Goal: Task Accomplishment & Management: Complete application form

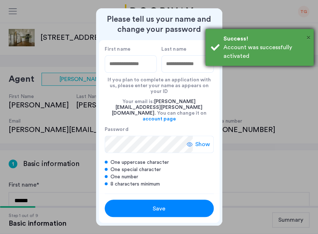
click at [309, 37] on span "×" at bounding box center [309, 37] width 4 height 7
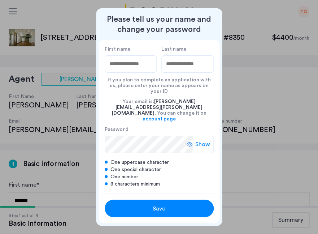
click at [121, 73] on input "First name" at bounding box center [131, 63] width 52 height 17
type input "**********"
click at [167, 70] on input "Last name" at bounding box center [188, 63] width 52 height 17
type input "*"
drag, startPoint x: 153, startPoint y: 76, endPoint x: 126, endPoint y: 72, distance: 27.4
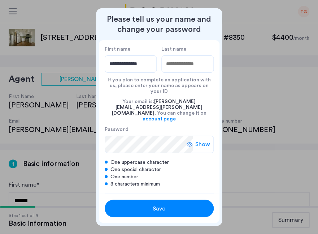
click at [126, 72] on input "**********" at bounding box center [131, 63] width 52 height 17
type input "*****"
click at [177, 69] on input "Last name" at bounding box center [188, 63] width 52 height 17
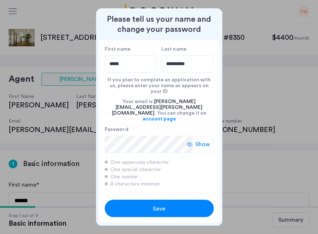
click at [201, 140] on span "Show" at bounding box center [203, 144] width 15 height 9
click at [146, 204] on div "Save" at bounding box center [159, 208] width 69 height 9
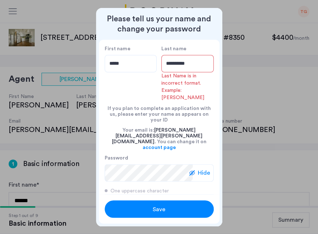
click at [200, 62] on input "*********" at bounding box center [188, 63] width 52 height 17
click at [197, 66] on input "*********" at bounding box center [188, 63] width 52 height 17
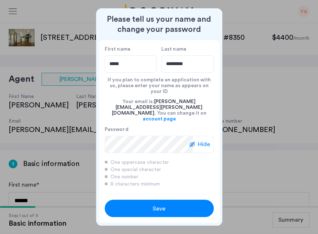
type input "*********"
click at [136, 207] on button "Save" at bounding box center [159, 208] width 109 height 17
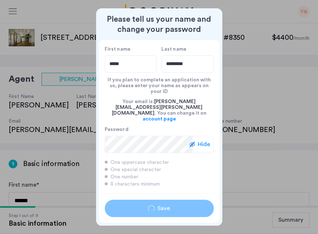
type input "*****"
type input "*********"
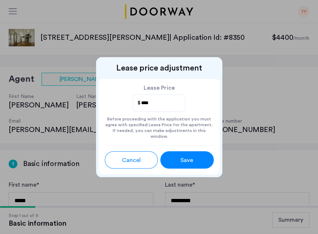
click at [183, 151] on button "Save" at bounding box center [186, 159] width 53 height 17
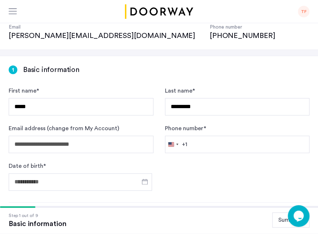
scroll to position [101, 0]
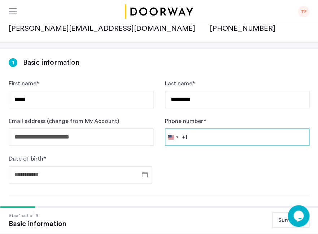
click at [210, 128] on input "Phone number *" at bounding box center [237, 136] width 145 height 17
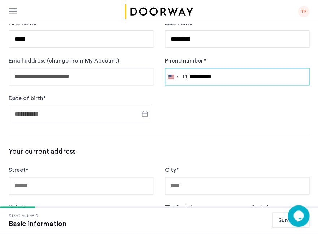
type input "**********"
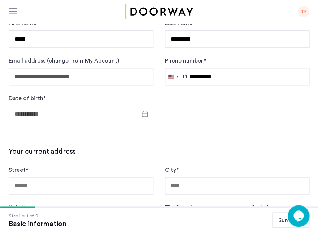
click at [79, 103] on div at bounding box center [81, 114] width 144 height 22
click at [149, 105] on span "Open calendar" at bounding box center [144, 113] width 17 height 17
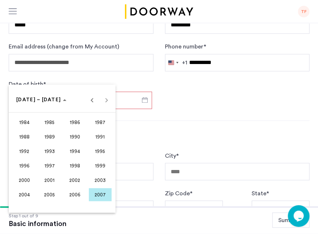
scroll to position [184, 0]
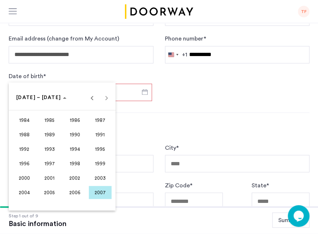
click at [104, 174] on span "2003" at bounding box center [100, 177] width 23 height 13
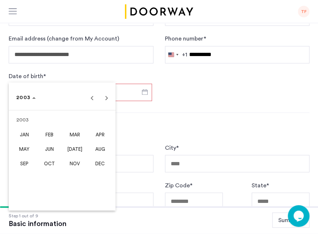
click at [24, 145] on span "MAY" at bounding box center [24, 148] width 23 height 13
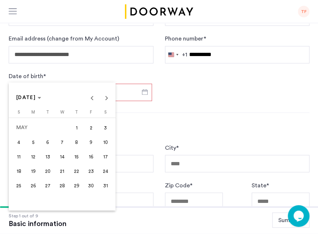
click at [91, 159] on span "16" at bounding box center [91, 156] width 13 height 13
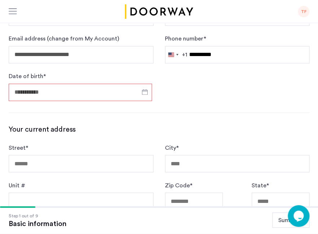
type input "**********"
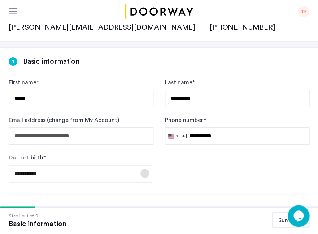
scroll to position [0, 0]
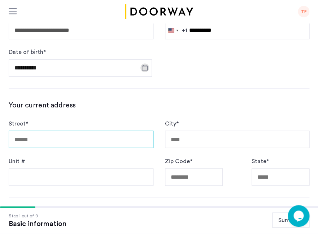
click at [63, 130] on input "Street *" at bounding box center [81, 138] width 145 height 17
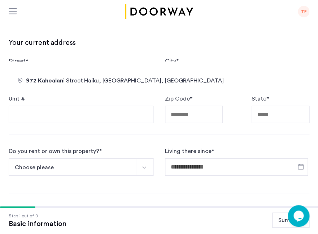
type input "**********"
drag, startPoint x: 84, startPoint y: 46, endPoint x: -20, endPoint y: 45, distance: 104.1
click at [9, 68] on input "**********" at bounding box center [81, 76] width 145 height 17
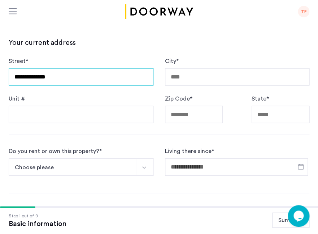
drag, startPoint x: 64, startPoint y: 59, endPoint x: -2, endPoint y: 42, distance: 68.2
click at [9, 68] on input "**********" at bounding box center [81, 76] width 145 height 17
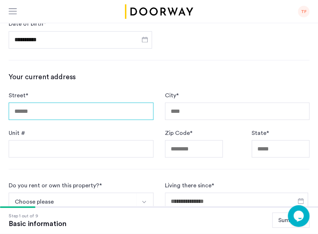
scroll to position [232, 0]
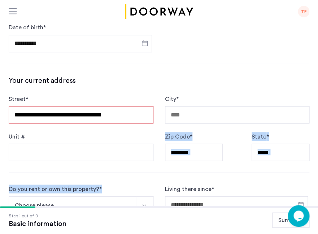
type input "**********"
type input "********"
type input "*****"
type input "**"
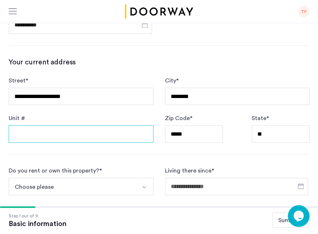
click at [84, 125] on input "Unit #" at bounding box center [81, 133] width 145 height 17
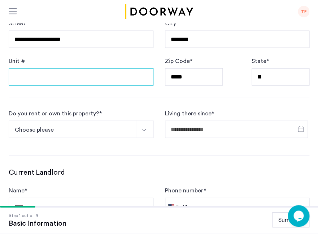
type input "*"
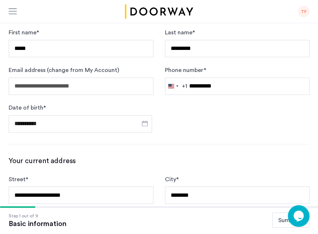
scroll to position [196, 0]
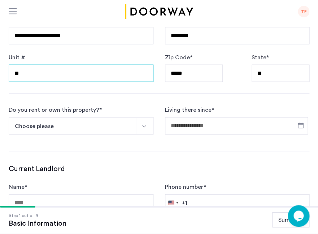
type input "**"
click at [111, 117] on button "Choose please" at bounding box center [73, 125] width 128 height 17
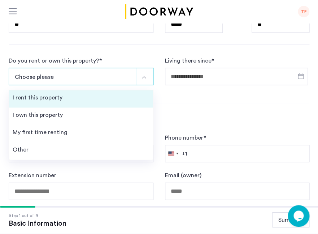
click at [77, 90] on li "I rent this property" at bounding box center [81, 98] width 144 height 17
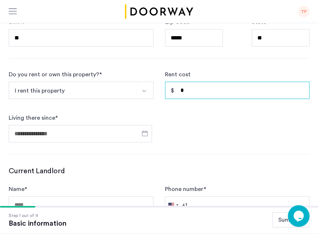
click at [189, 82] on input "*" at bounding box center [237, 90] width 145 height 17
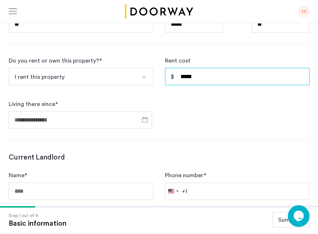
type input "*****"
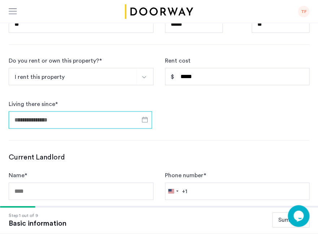
click at [56, 111] on input "Living there since *" at bounding box center [81, 119] width 144 height 17
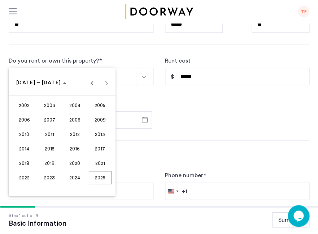
scroll to position [404, 0]
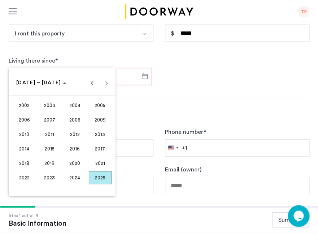
click at [74, 176] on span "2024" at bounding box center [75, 177] width 23 height 13
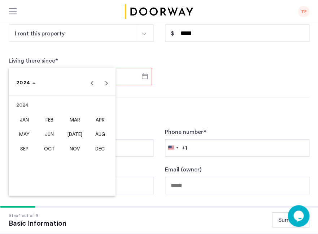
click at [72, 131] on span "[DATE]" at bounding box center [75, 134] width 23 height 13
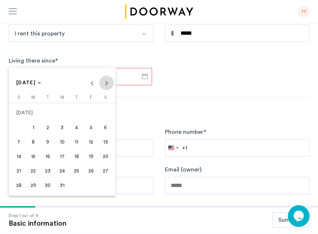
click at [110, 85] on span "Next month" at bounding box center [106, 83] width 14 height 14
click at [22, 127] on span "1" at bounding box center [18, 127] width 13 height 13
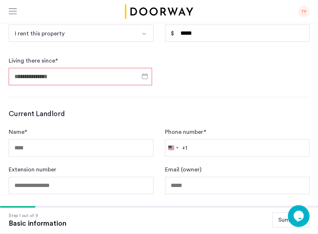
type input "**********"
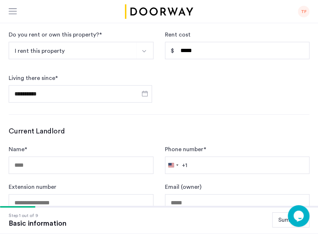
click at [83, 126] on div "Current Landlord Name * Phone number * [GEOGRAPHIC_DATA] +1 +1 244 results foun…" at bounding box center [159, 168] width 301 height 85
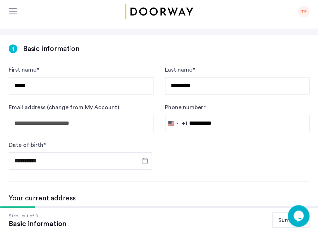
scroll to position [125, 0]
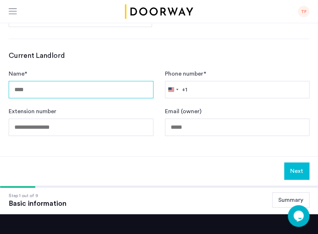
click at [122, 81] on input "Name *" at bounding box center [81, 89] width 145 height 17
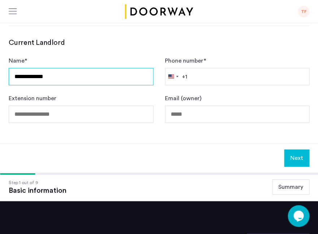
click at [42, 68] on input "**********" at bounding box center [81, 76] width 145 height 17
click at [100, 68] on input "**********" at bounding box center [81, 76] width 145 height 17
click at [98, 68] on input "**********" at bounding box center [81, 76] width 145 height 17
type input "**********"
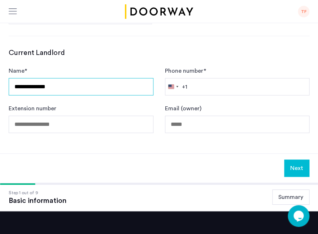
scroll to position [466, 0]
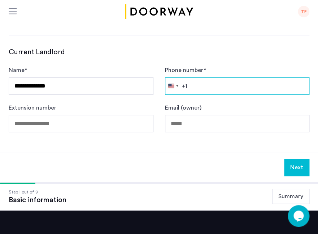
click at [202, 77] on input "Phone number *" at bounding box center [237, 85] width 145 height 17
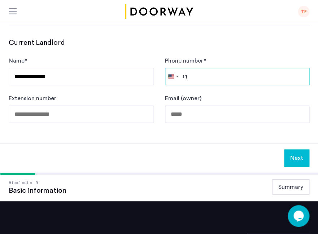
type input "*"
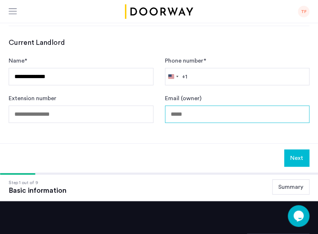
click at [209, 106] on input "Email (owner)" at bounding box center [237, 114] width 145 height 17
paste input "**********"
type input "**********"
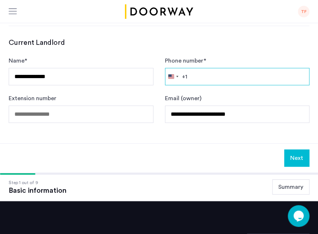
click at [202, 68] on input "Phone number *" at bounding box center [237, 76] width 145 height 17
paste input "**********"
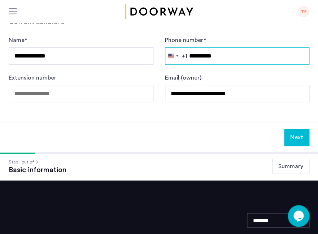
scroll to position [513, 0]
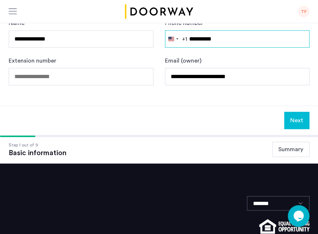
type input "**********"
click at [293, 112] on button "Next" at bounding box center [296, 120] width 25 height 17
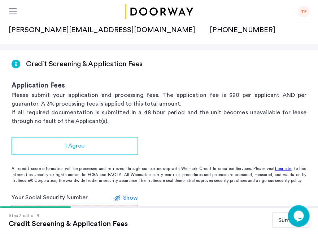
scroll to position [98, 0]
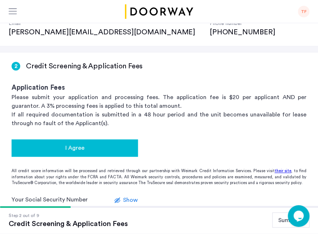
click at [84, 144] on div "I Agree" at bounding box center [74, 148] width 115 height 9
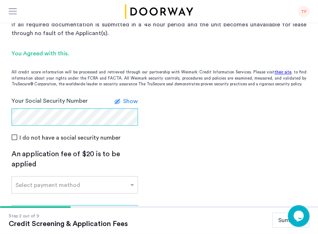
scroll to position [205, 0]
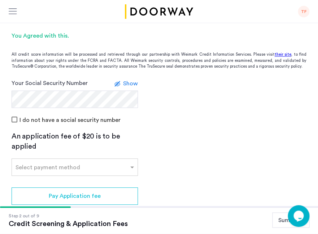
click at [144, 115] on div "I do not have a social security number" at bounding box center [159, 119] width 295 height 9
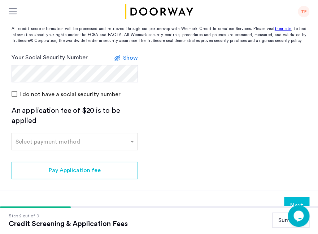
scroll to position [236, 0]
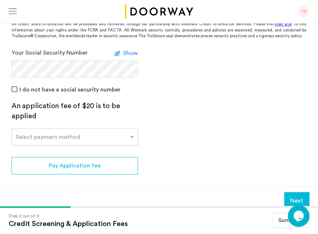
click at [120, 130] on div at bounding box center [75, 134] width 126 height 9
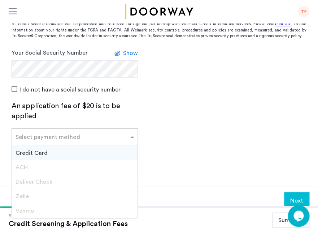
click at [157, 81] on app-credit-screening "2 Credit Screening & Application Fees Application Fees Please submit your appli…" at bounding box center [159, 64] width 318 height 301
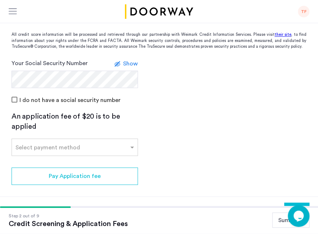
scroll to position [223, 0]
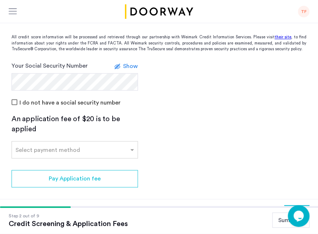
click at [103, 114] on div "An application fee of $20 is to be applied" at bounding box center [75, 124] width 127 height 20
click at [90, 146] on input "text" at bounding box center [68, 148] width 104 height 5
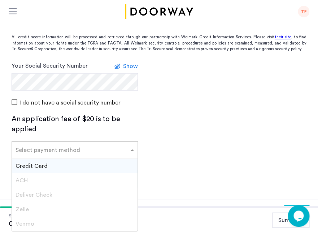
click at [90, 146] on input "text" at bounding box center [68, 148] width 104 height 5
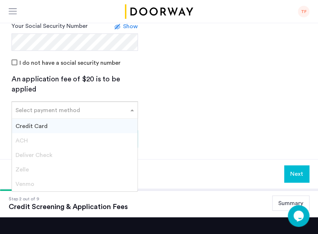
scroll to position [290, 0]
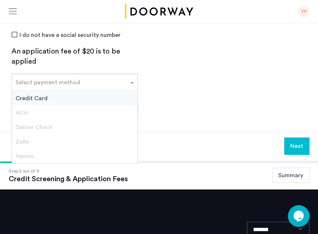
click at [185, 76] on app-credit-screening "2 Credit Screening & Application Fees Application Fees Please submit your appli…" at bounding box center [159, 10] width 318 height 301
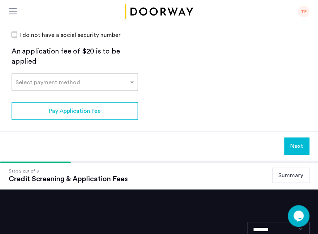
click at [90, 78] on div "Select payment method" at bounding box center [70, 82] width 117 height 9
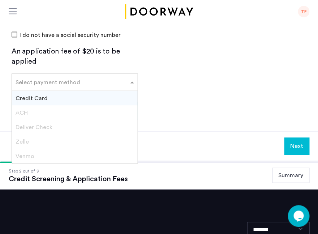
click at [84, 91] on div "Credit Card" at bounding box center [75, 98] width 126 height 14
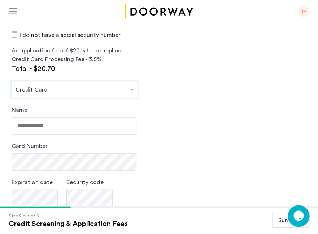
click at [177, 56] on app-credit-screening "2 Credit Screening & Application Fees Application Fees Please submit your appli…" at bounding box center [159, 75] width 318 height 431
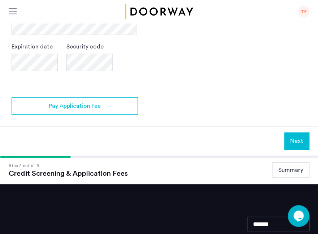
scroll to position [303, 0]
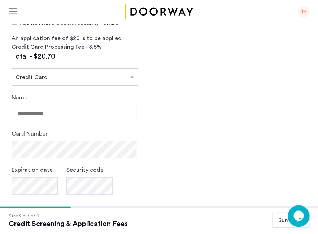
click at [68, 68] on app-payment-form "Select payment method × Credit Card Name Card Number Expiration date Security c…" at bounding box center [75, 138] width 127 height 140
click at [70, 73] on input "text" at bounding box center [68, 75] width 104 height 5
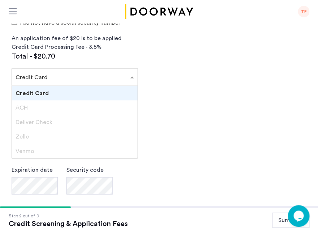
click at [55, 86] on div "Credit Card" at bounding box center [75, 93] width 126 height 14
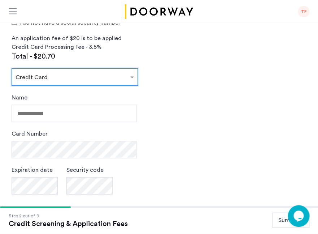
click at [209, 52] on app-credit-screening "2 Credit Screening & Application Fees Application Fees Please submit your appli…" at bounding box center [159, 62] width 318 height 431
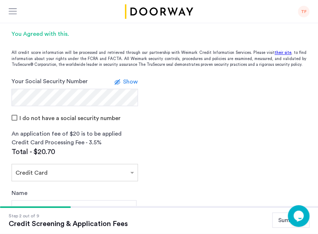
scroll to position [301, 0]
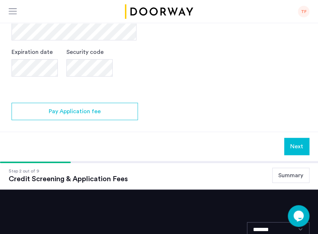
click at [292, 138] on button "Next" at bounding box center [296, 146] width 25 height 17
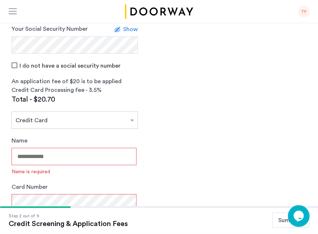
scroll to position [483, 0]
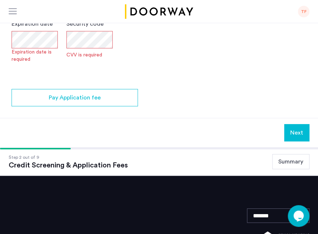
click at [301, 124] on button "Next" at bounding box center [296, 132] width 25 height 17
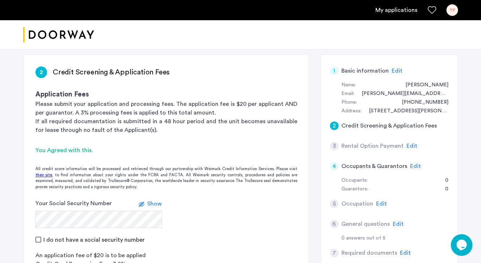
scroll to position [107, 0]
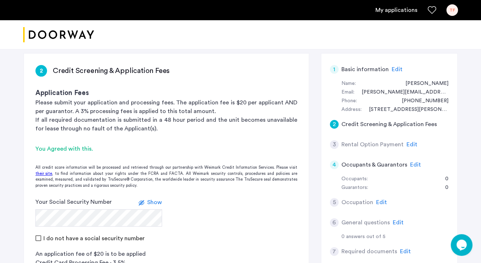
click at [318, 143] on span "Edit" at bounding box center [411, 145] width 11 height 6
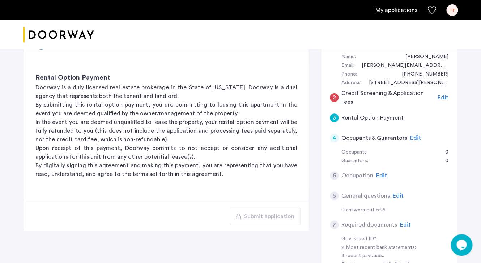
scroll to position [145, 0]
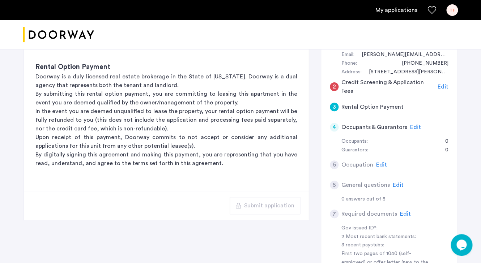
click at [318, 128] on span "Edit" at bounding box center [415, 127] width 11 height 6
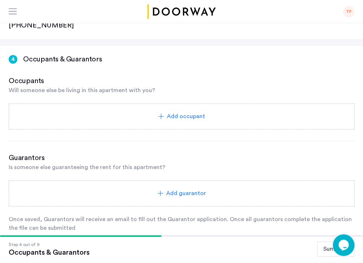
scroll to position [227, 0]
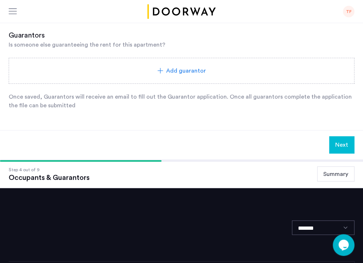
click at [318, 166] on button "Summary" at bounding box center [335, 173] width 37 height 15
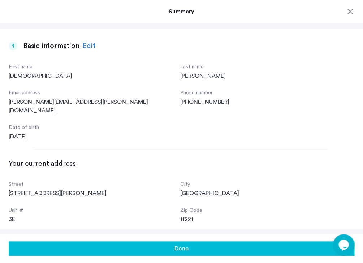
scroll to position [206, 0]
click at [318, 11] on div at bounding box center [350, 11] width 9 height 9
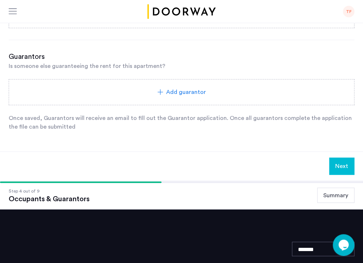
scroll to position [0, 0]
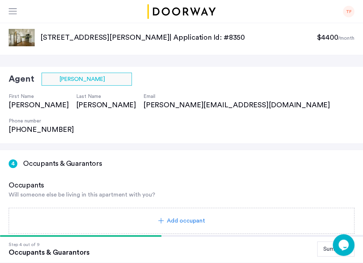
click at [318, 36] on span "$4400" at bounding box center [327, 37] width 21 height 7
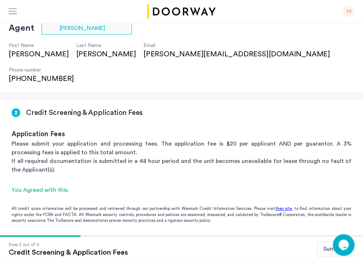
scroll to position [204, 0]
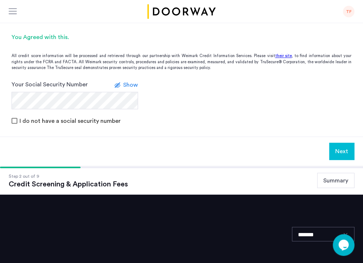
click at [318, 143] on button "Next" at bounding box center [341, 151] width 25 height 17
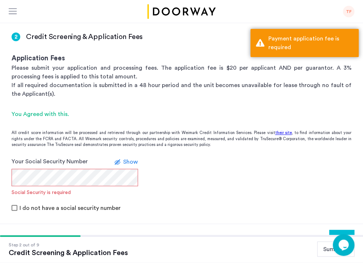
scroll to position [78, 0]
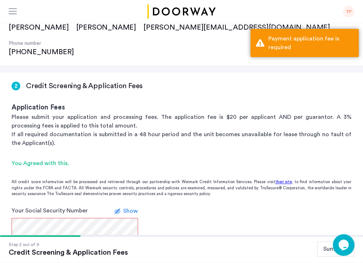
click at [294, 72] on div "2 Credit Screening & Application Fees Application Fees Please submit your appli…" at bounding box center [181, 109] width 363 height 75
click at [233, 43] on div "[STREET_ADDRESS][PERSON_NAME] | Application Id: #8350 $4400 /month Agent Select…" at bounding box center [181, 137] width 363 height 385
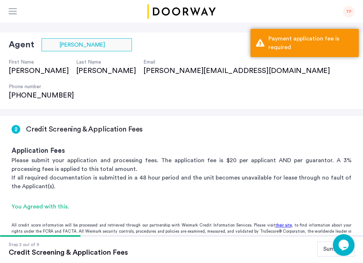
scroll to position [0, 0]
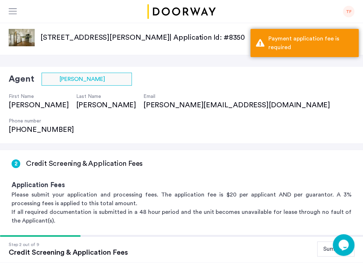
click at [248, 23] on div "[STREET_ADDRESS][PERSON_NAME] | Application Id: #8350 $4400 /month" at bounding box center [181, 39] width 363 height 32
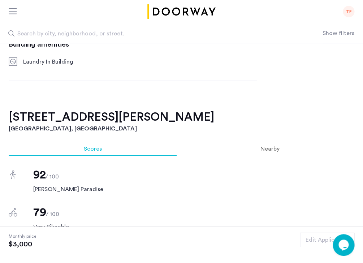
scroll to position [530, 0]
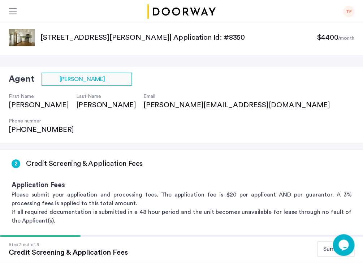
click at [253, 57] on div "[STREET_ADDRESS][PERSON_NAME] | Application Id: #8350 $4400 /month Agent Select…" at bounding box center [181, 210] width 363 height 375
click at [61, 14] on div "TF" at bounding box center [181, 11] width 363 height 23
click at [9, 10] on div "TF" at bounding box center [181, 11] width 363 height 23
click at [18, 11] on div at bounding box center [15, 12] width 13 height 12
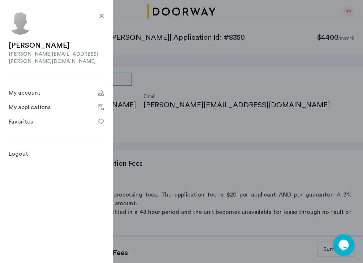
click at [102, 18] on div at bounding box center [101, 16] width 9 height 9
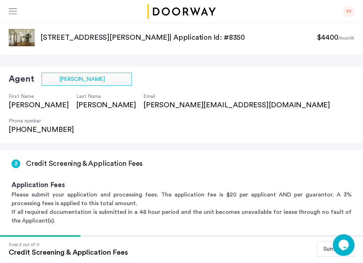
click at [204, 39] on p "[STREET_ADDRESS][PERSON_NAME] | Application Id: #8350" at bounding box center [178, 38] width 277 height 10
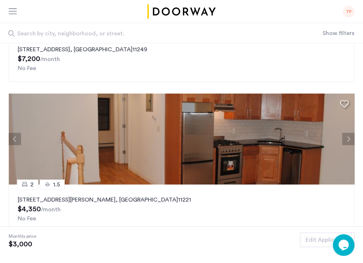
scroll to position [1191, 0]
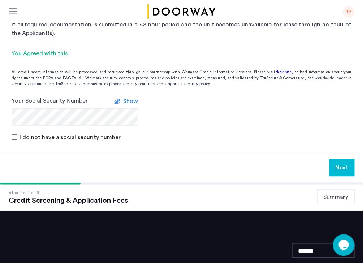
scroll to position [210, 0]
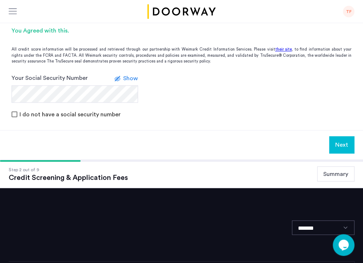
click at [318, 166] on button "Summary" at bounding box center [335, 173] width 37 height 15
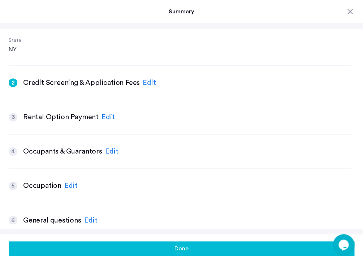
scroll to position [199, 0]
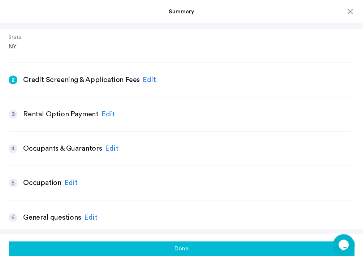
click at [105, 109] on div "Edit" at bounding box center [108, 114] width 13 height 11
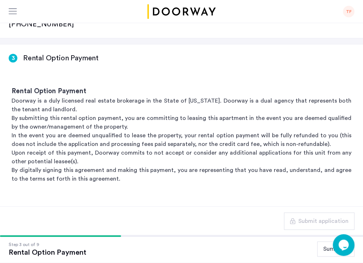
scroll to position [107, 0]
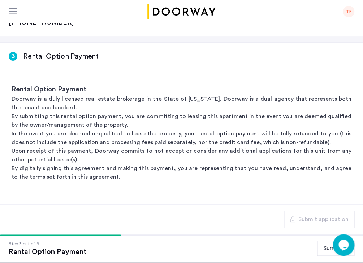
click at [318, 234] on button "Summary" at bounding box center [335, 248] width 37 height 15
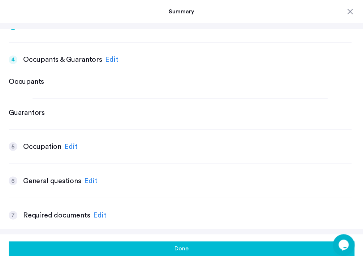
scroll to position [309, 0]
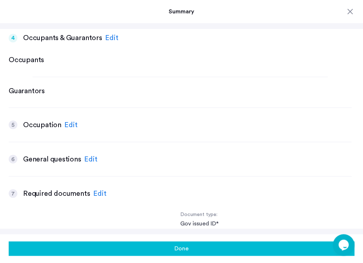
click at [71, 119] on div "Edit" at bounding box center [70, 124] width 13 height 11
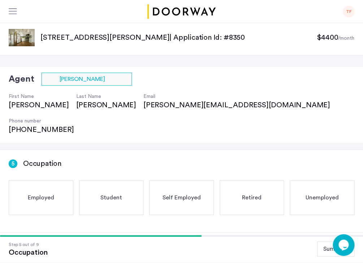
scroll to position [102, 0]
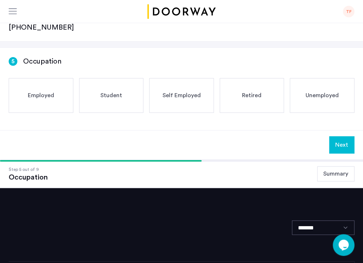
click at [318, 166] on button "Summary" at bounding box center [335, 173] width 37 height 15
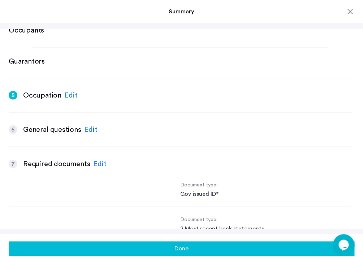
scroll to position [343, 0]
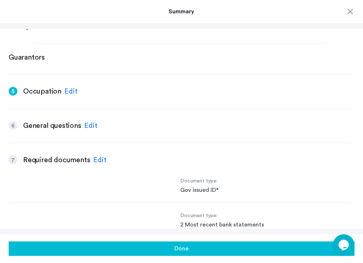
click at [88, 120] on div "Edit" at bounding box center [90, 125] width 13 height 11
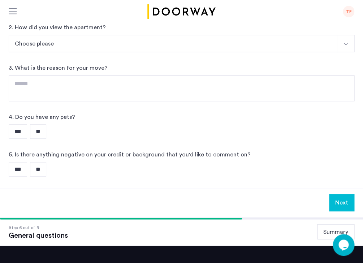
scroll to position [256, 0]
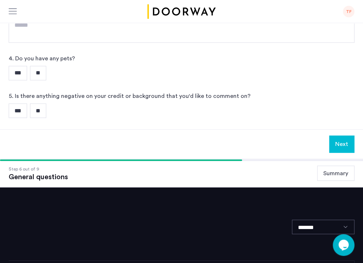
click at [318, 166] on button "Summary" at bounding box center [335, 173] width 37 height 15
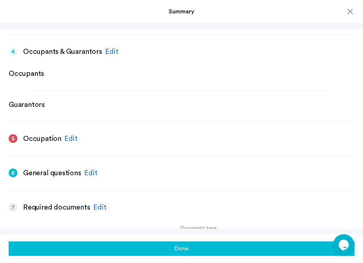
scroll to position [329, 0]
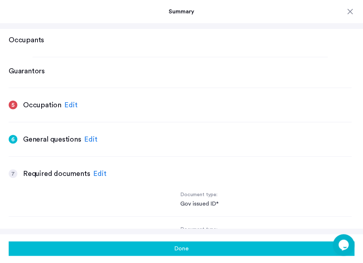
click at [87, 134] on div "Edit" at bounding box center [90, 139] width 13 height 11
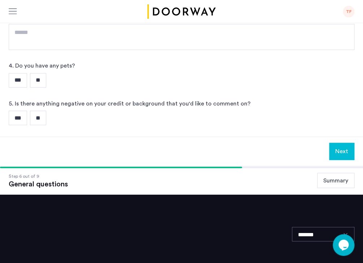
scroll to position [277, 0]
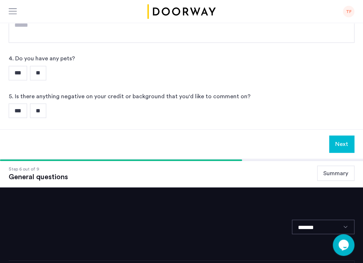
click at [318, 166] on button "Summary" at bounding box center [335, 173] width 37 height 15
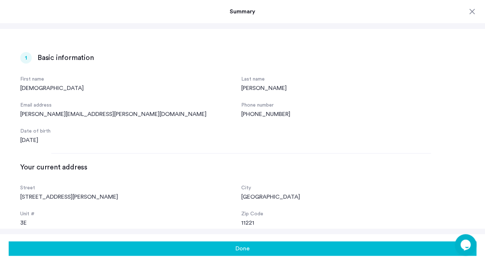
scroll to position [169, 0]
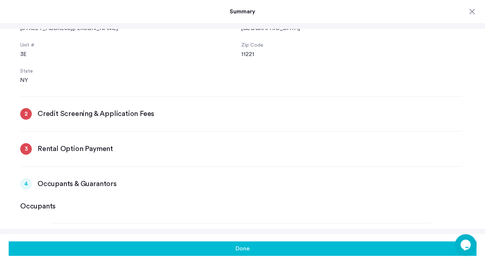
click at [29, 114] on div "2" at bounding box center [26, 114] width 12 height 12
click at [52, 115] on h3 "Credit Screening & Application Fees" at bounding box center [96, 114] width 117 height 10
click at [29, 113] on div "2" at bounding box center [26, 114] width 12 height 12
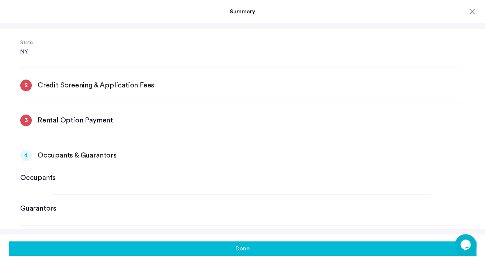
click at [118, 82] on h3 "Credit Screening & Application Fees" at bounding box center [96, 85] width 117 height 10
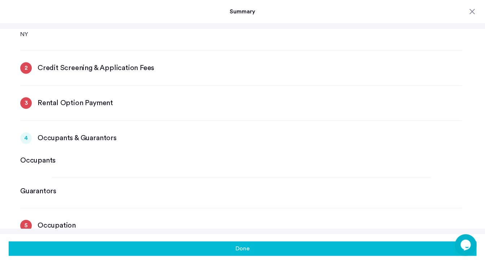
scroll to position [218, 0]
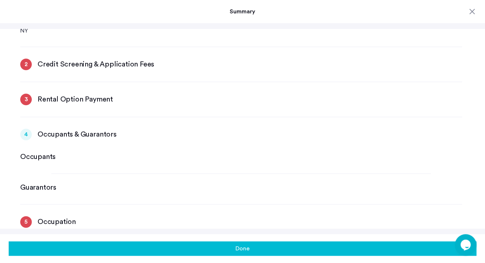
click at [77, 97] on h3 "Rental Option Payment" at bounding box center [76, 99] width 76 height 10
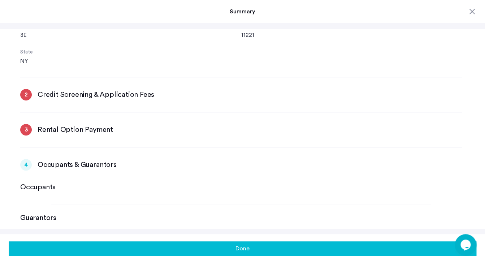
scroll to position [188, 0]
click at [50, 95] on h3 "Credit Screening & Application Fees" at bounding box center [96, 95] width 117 height 10
click at [51, 129] on h3 "Rental Option Payment" at bounding box center [76, 130] width 76 height 10
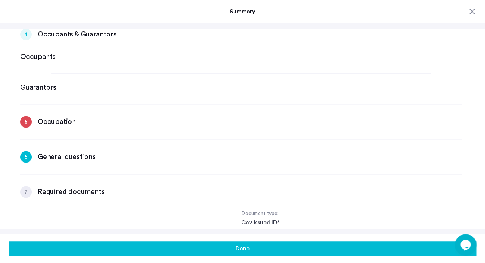
click at [51, 122] on h3 "Occupation" at bounding box center [57, 122] width 38 height 10
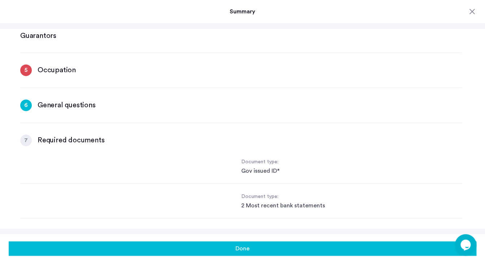
click at [51, 114] on div "4 Occupants & Guarantors Edit Occupants Guarantors 5 Occupation Edit 6 General …" at bounding box center [241, 214] width 442 height 474
click at [58, 145] on h3 "Required documents" at bounding box center [71, 140] width 67 height 10
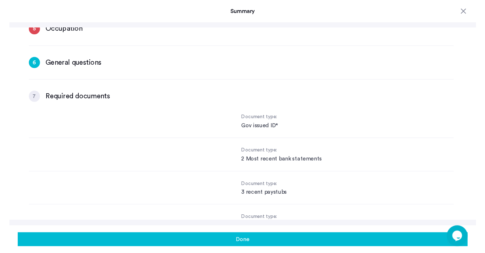
scroll to position [473, 0]
